Goal: Find specific page/section: Find specific page/section

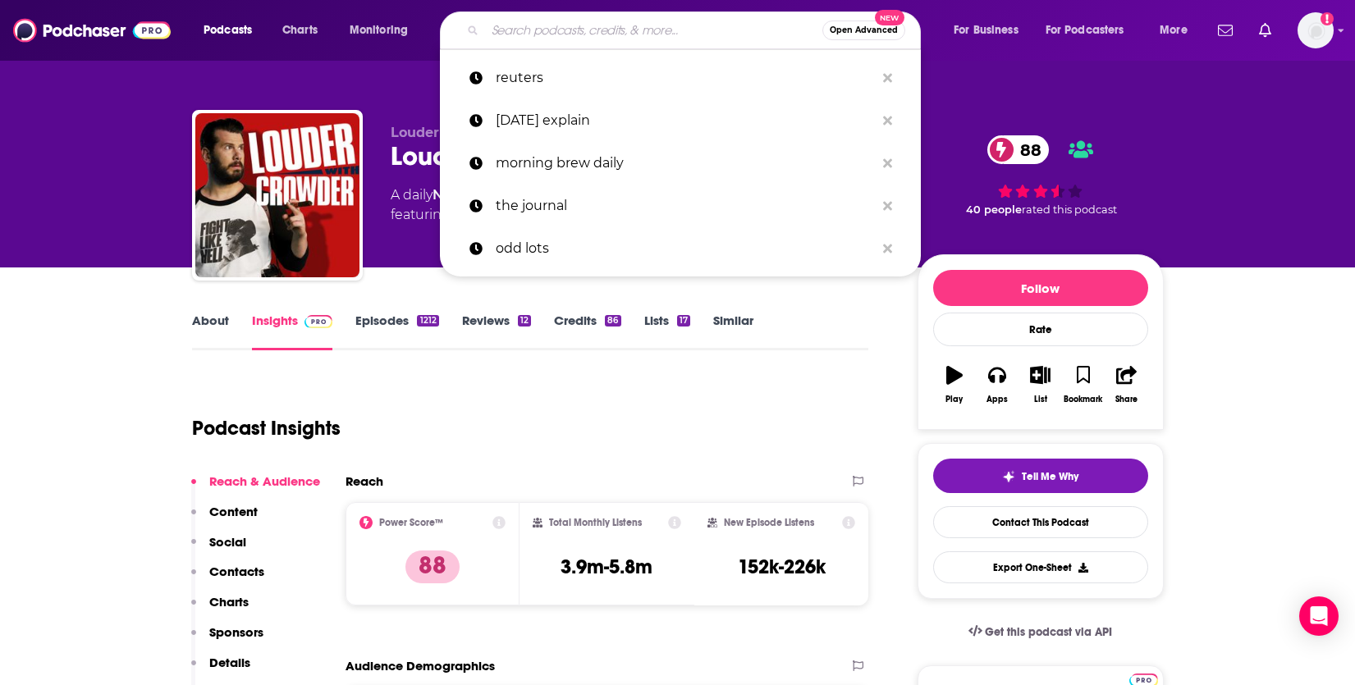
click at [566, 37] on input "Search podcasts, credits, & more..." at bounding box center [653, 30] width 337 height 26
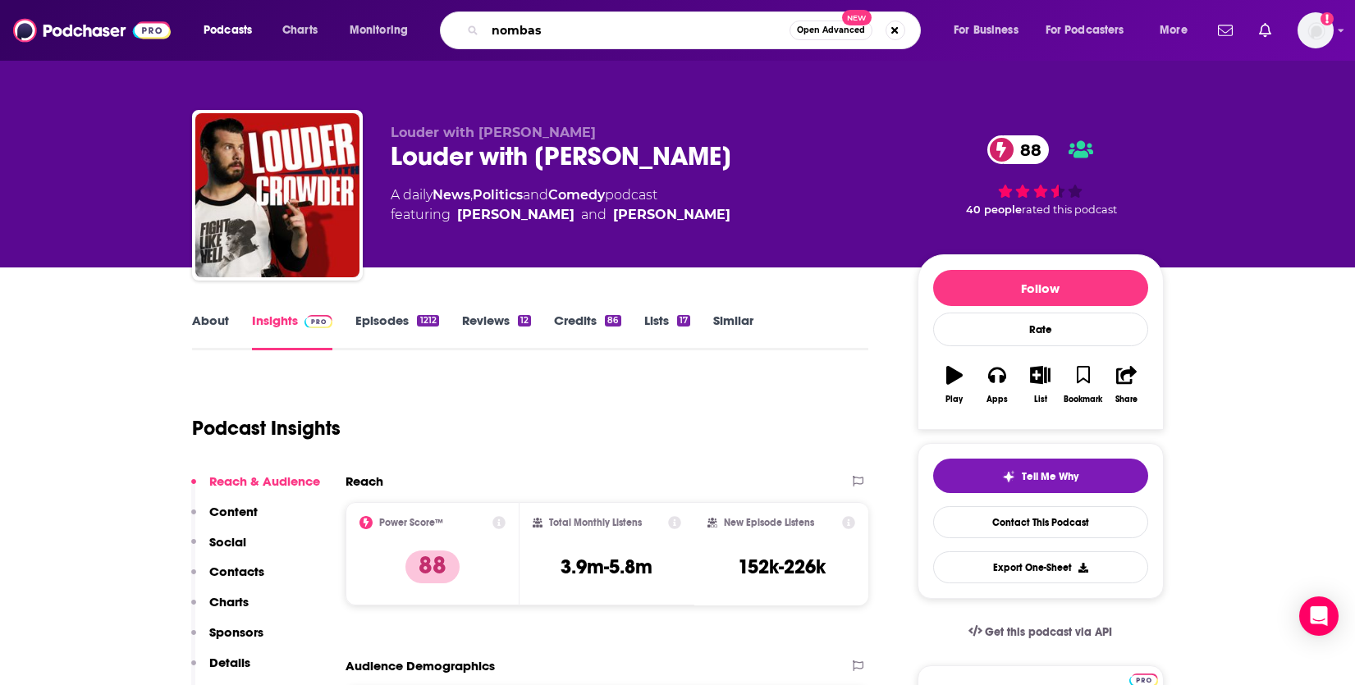
type input "nombase"
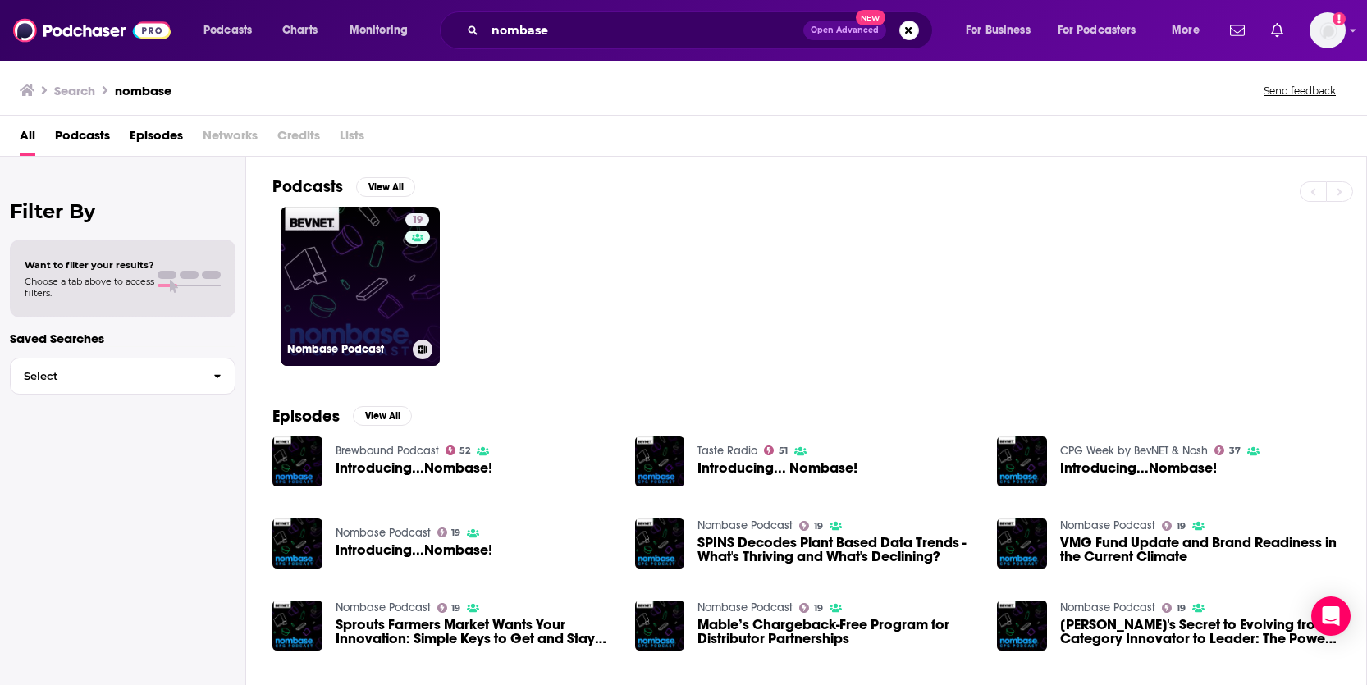
click at [382, 299] on link "19 Nombase Podcast" at bounding box center [360, 286] width 159 height 159
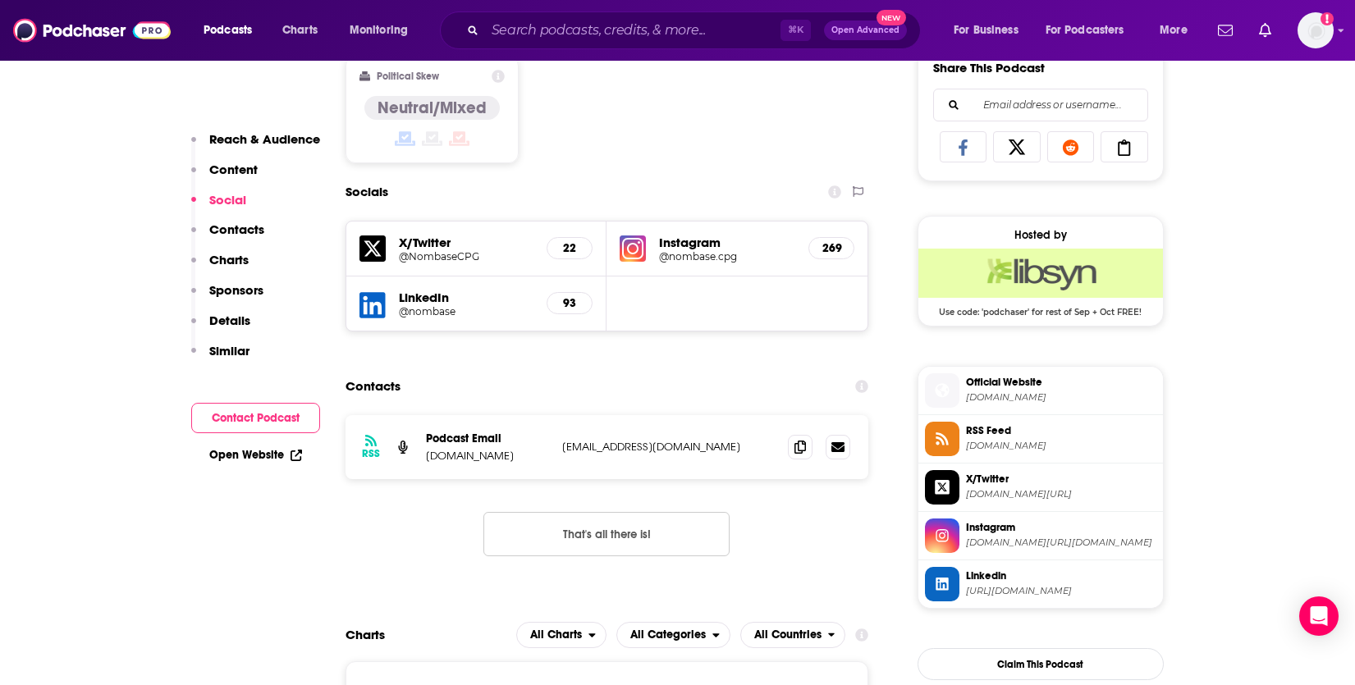
scroll to position [1107, 0]
